Goal: Find specific page/section: Find specific page/section

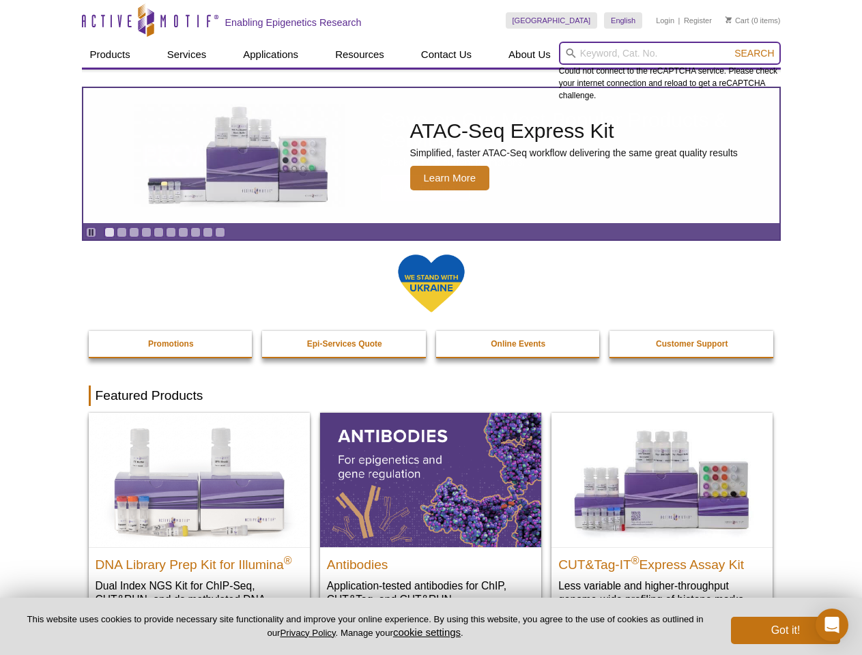
click at [670, 53] on input "search" at bounding box center [670, 53] width 222 height 23
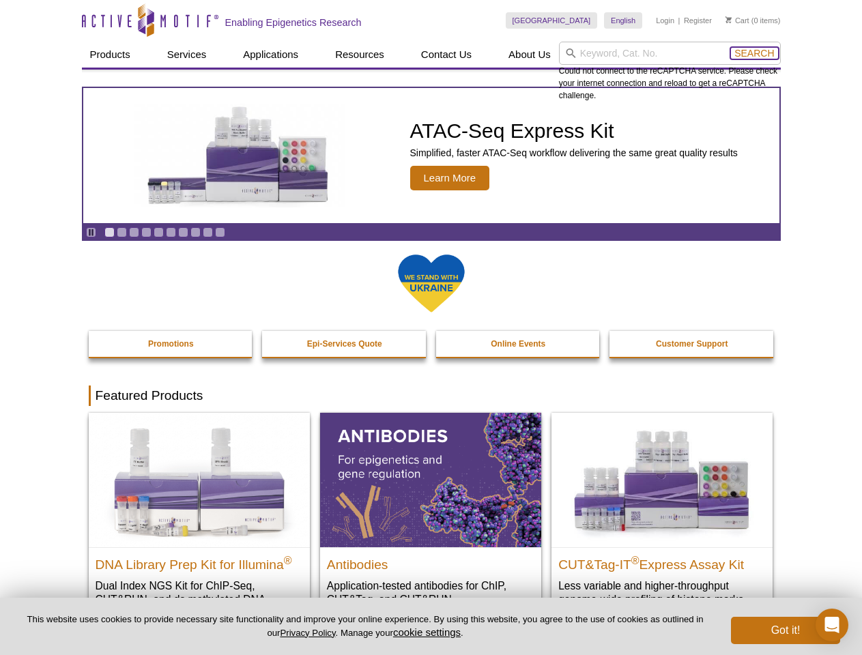
click at [754, 53] on span "Search" at bounding box center [755, 53] width 40 height 11
click at [91, 232] on icon "Pause" at bounding box center [91, 232] width 9 height 9
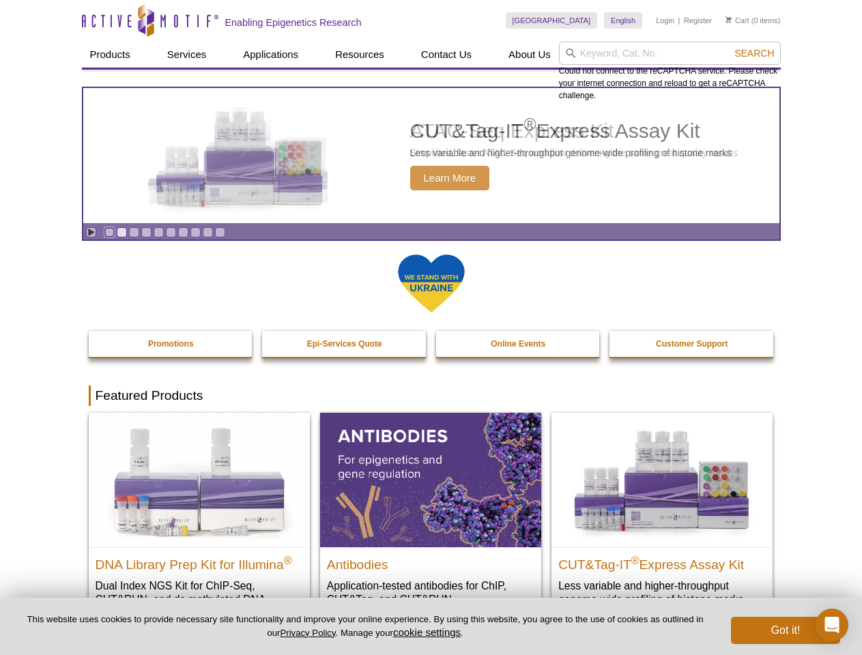
click at [109, 232] on link "Go to slide 1" at bounding box center [109, 232] width 10 height 10
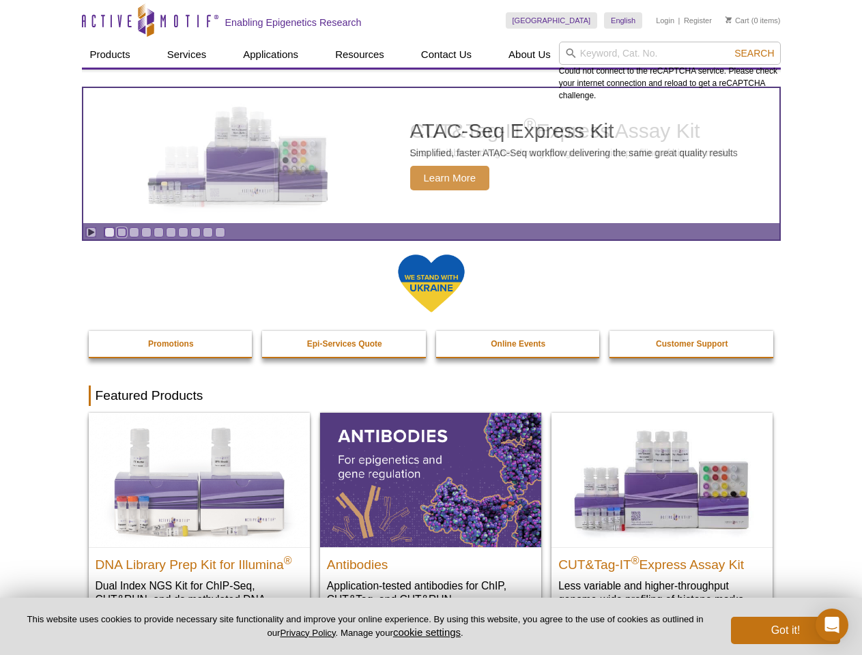
click at [122, 232] on link "Go to slide 2" at bounding box center [122, 232] width 10 height 10
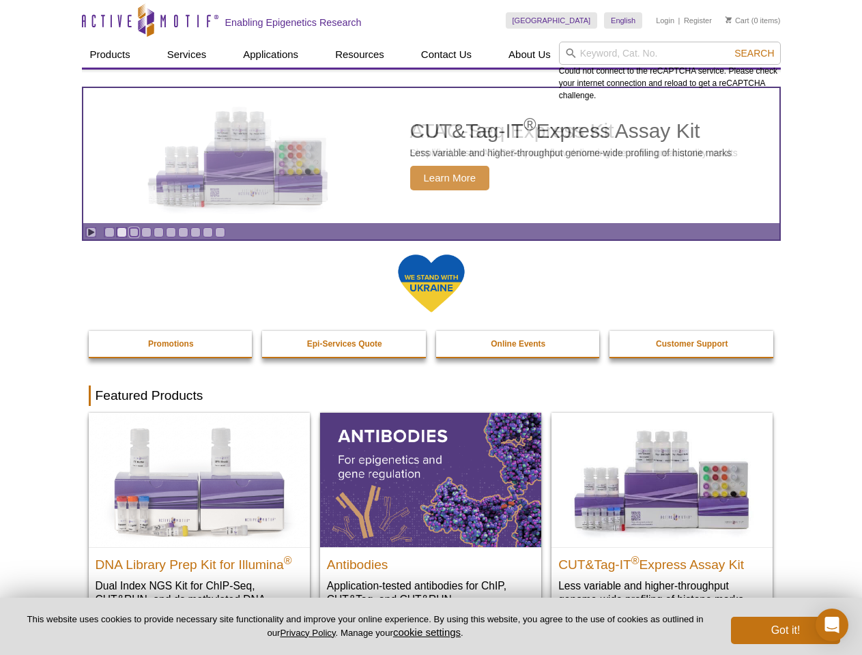
click at [134, 232] on link "Go to slide 3" at bounding box center [134, 232] width 10 height 10
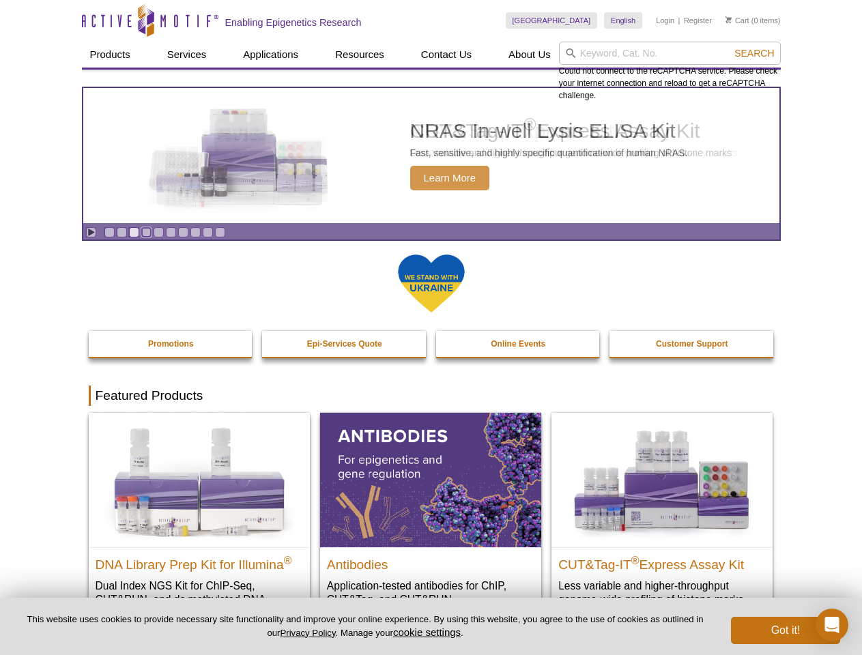
click at [146, 232] on link "Go to slide 4" at bounding box center [146, 232] width 10 height 10
click at [158, 232] on link "Go to slide 5" at bounding box center [159, 232] width 10 height 10
